Goal: Transaction & Acquisition: Purchase product/service

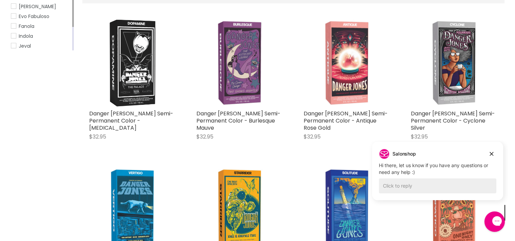
scroll to position [170, 0]
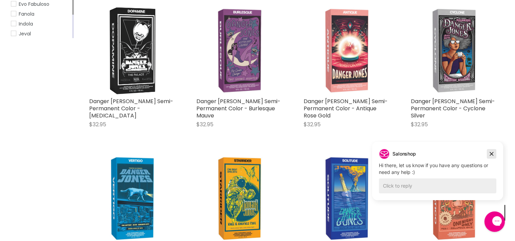
click at [489, 152] on icon "Dismiss campaign" at bounding box center [491, 154] width 7 height 8
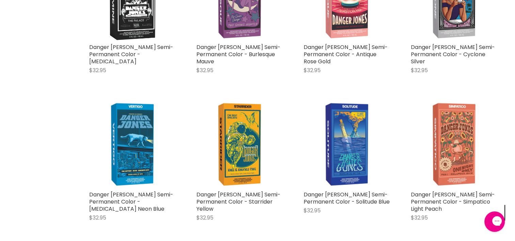
scroll to position [136, 0]
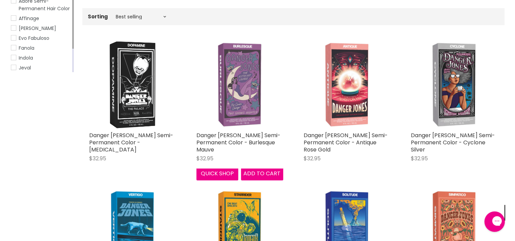
click at [245, 97] on img "Main content" at bounding box center [239, 85] width 87 height 87
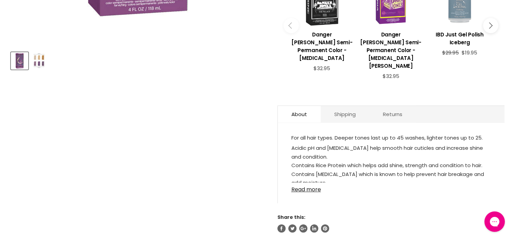
scroll to position [306, 0]
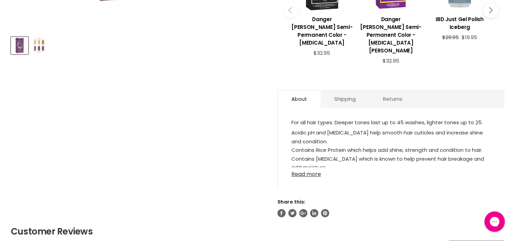
click at [308, 167] on link "Read more" at bounding box center [390, 172] width 199 height 10
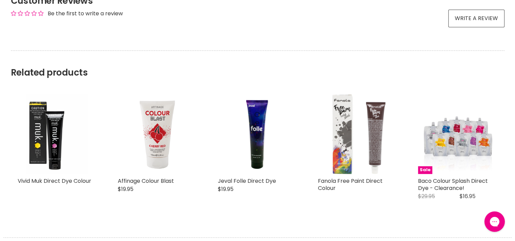
scroll to position [817, 0]
